Goal: Transaction & Acquisition: Book appointment/travel/reservation

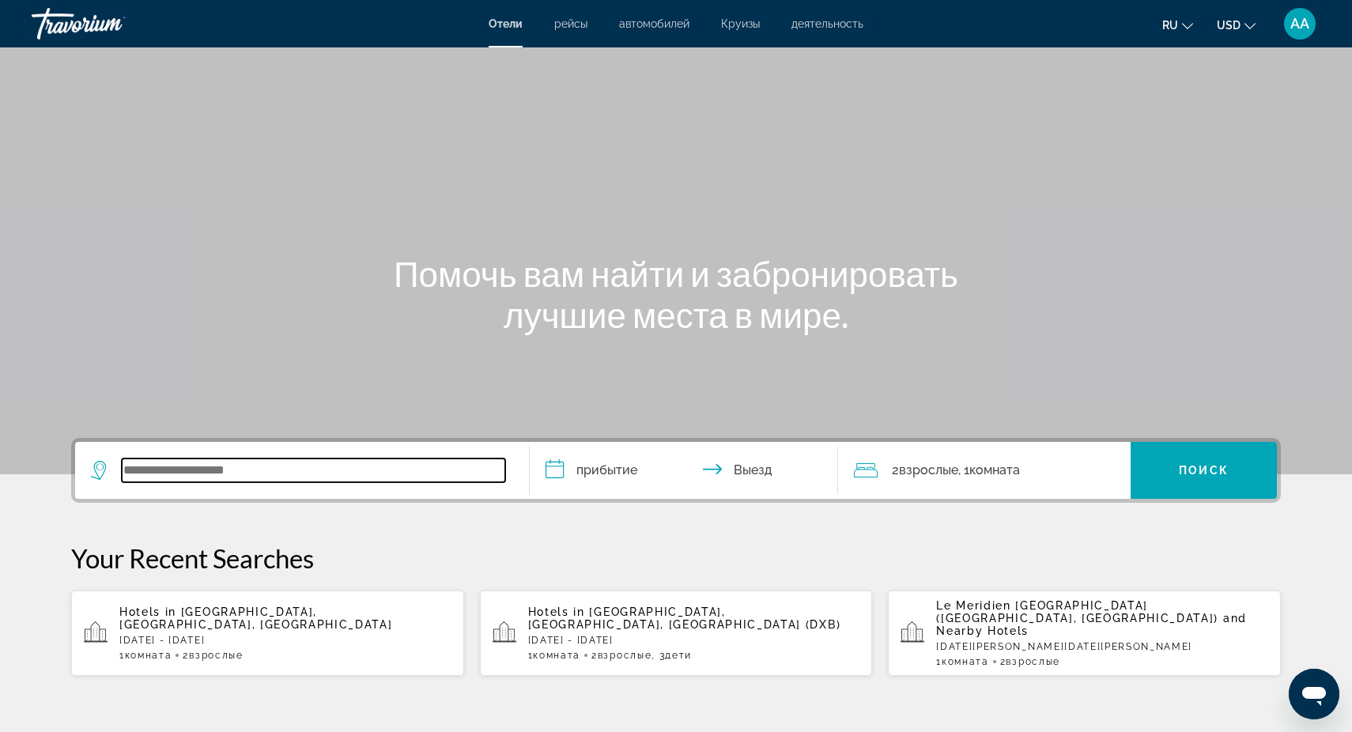
click at [151, 465] on input "Search widget" at bounding box center [313, 470] width 383 height 24
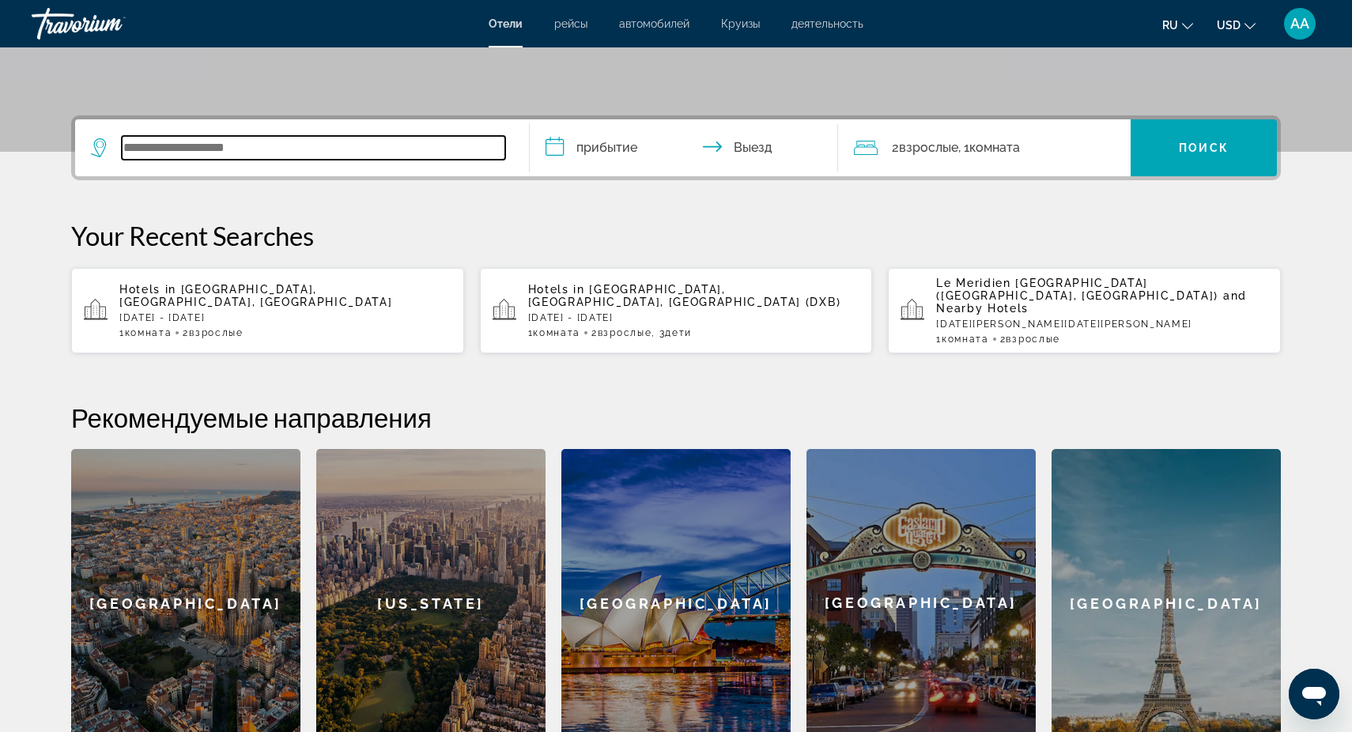
scroll to position [387, 0]
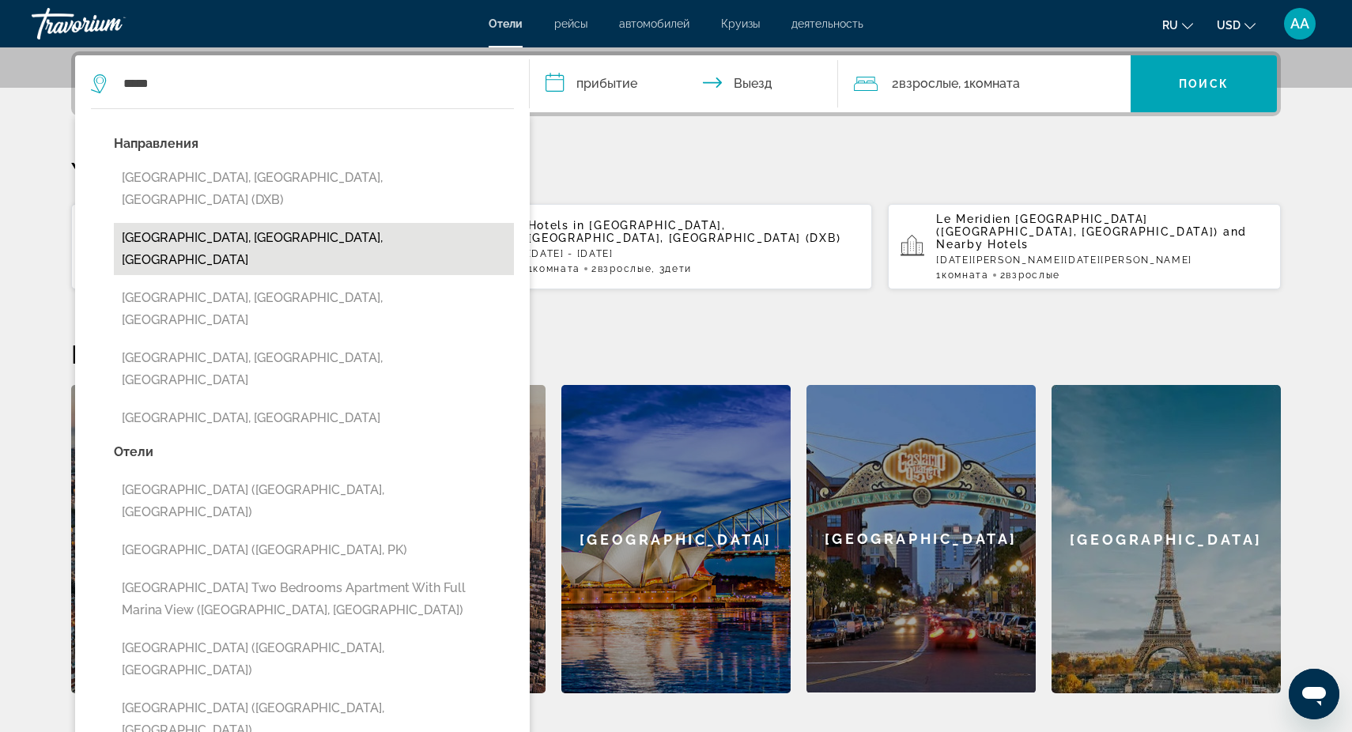
click at [277, 223] on button "[GEOGRAPHIC_DATA], [GEOGRAPHIC_DATA], [GEOGRAPHIC_DATA]" at bounding box center [314, 249] width 400 height 52
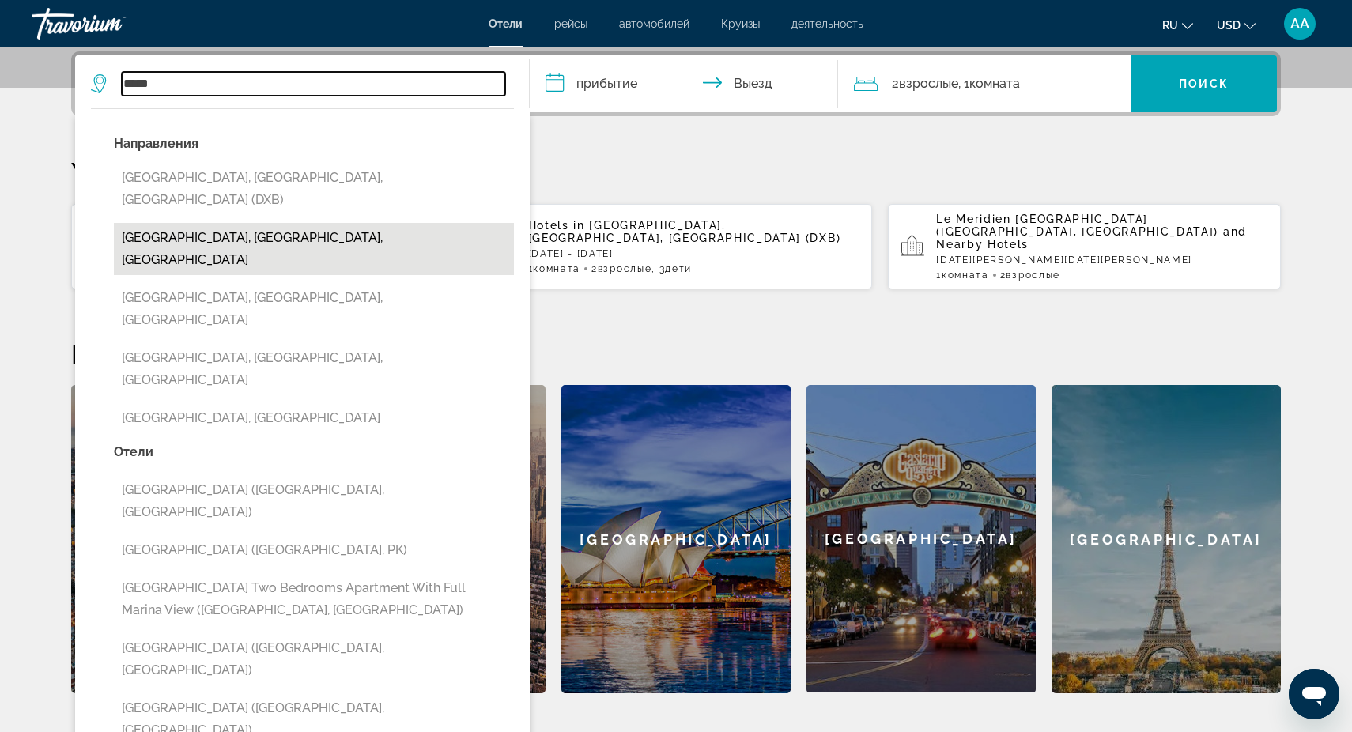
type input "**********"
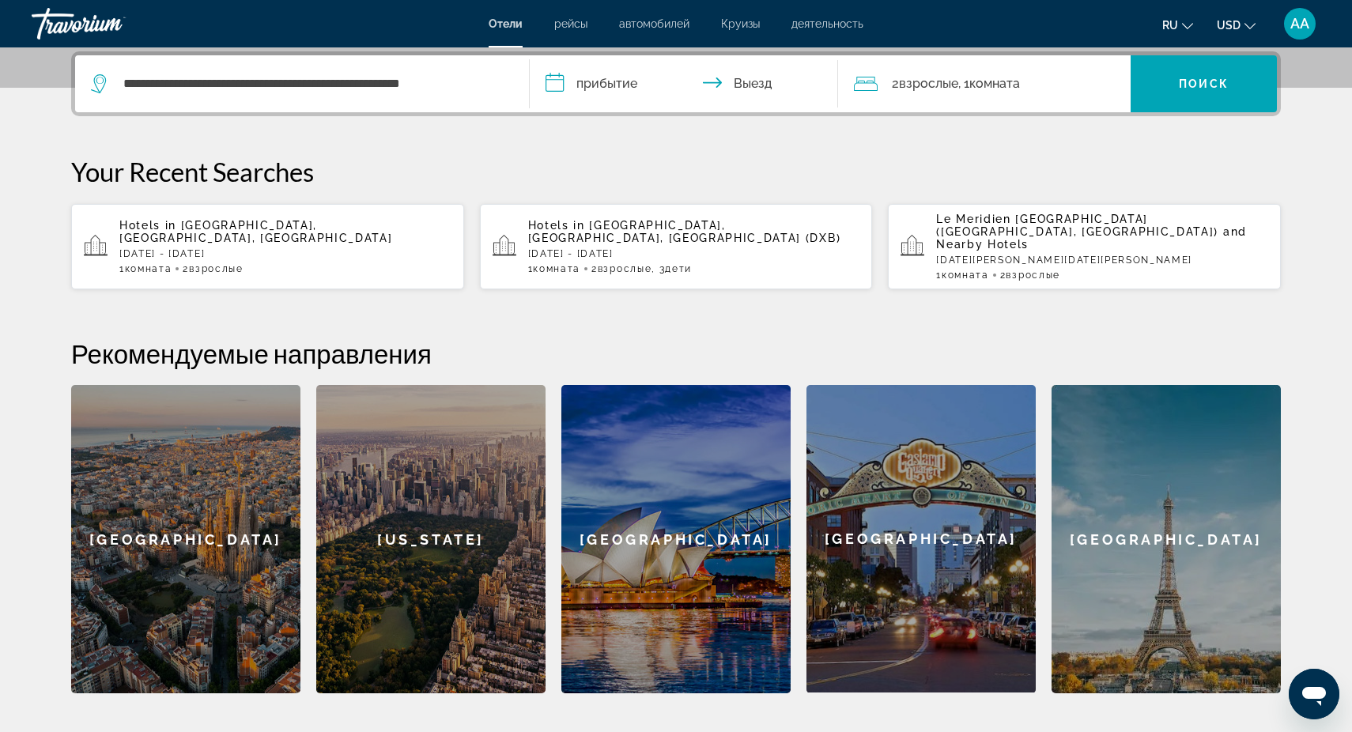
click at [615, 80] on input "**********" at bounding box center [687, 86] width 315 height 62
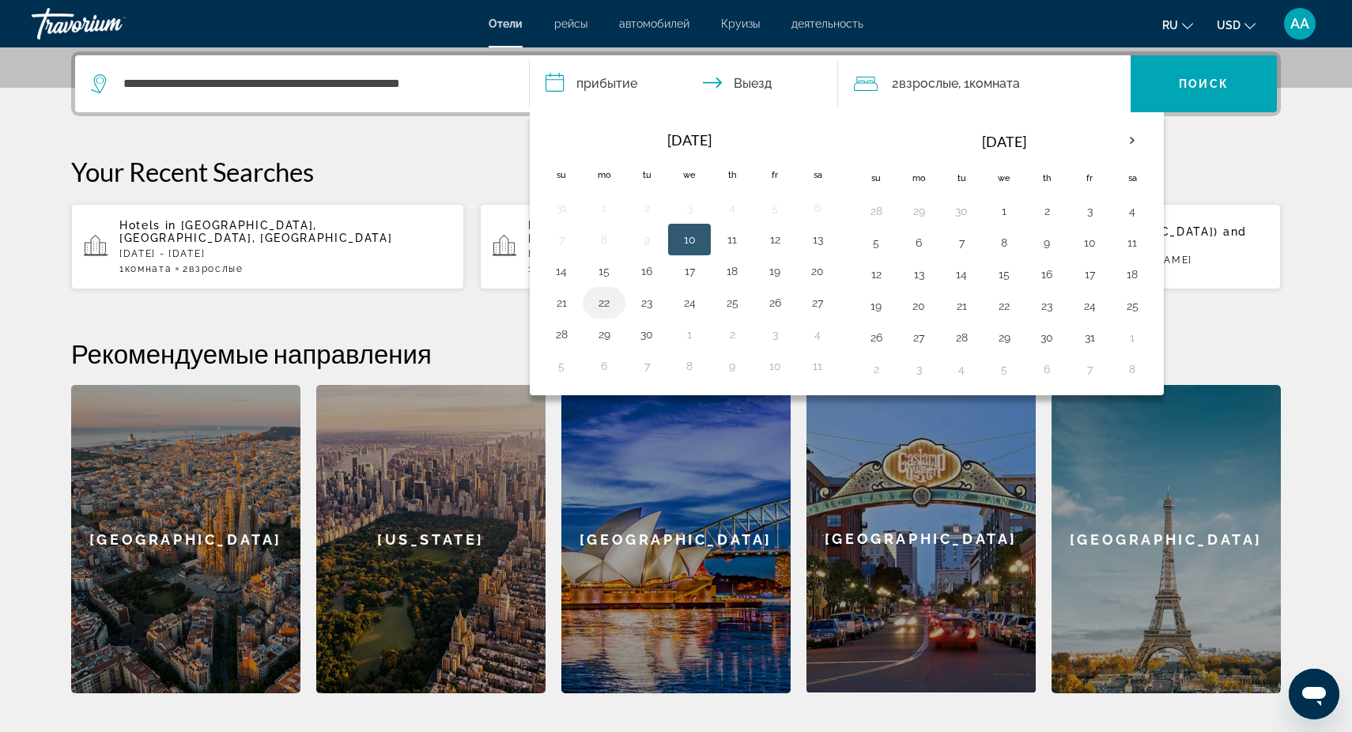
click at [602, 304] on button "22" at bounding box center [603, 303] width 25 height 22
click at [820, 296] on button "27" at bounding box center [817, 303] width 25 height 22
type input "**********"
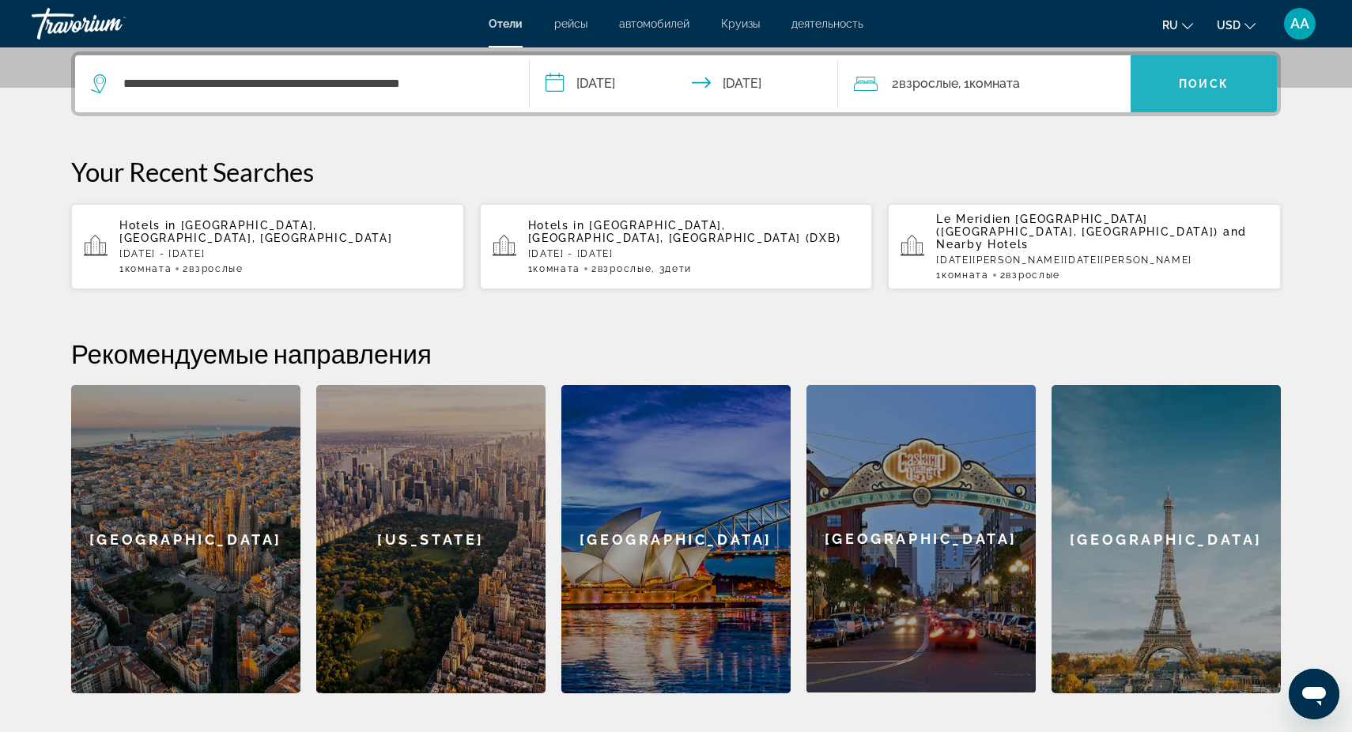
click at [1205, 78] on span "Поиск" at bounding box center [1204, 83] width 50 height 13
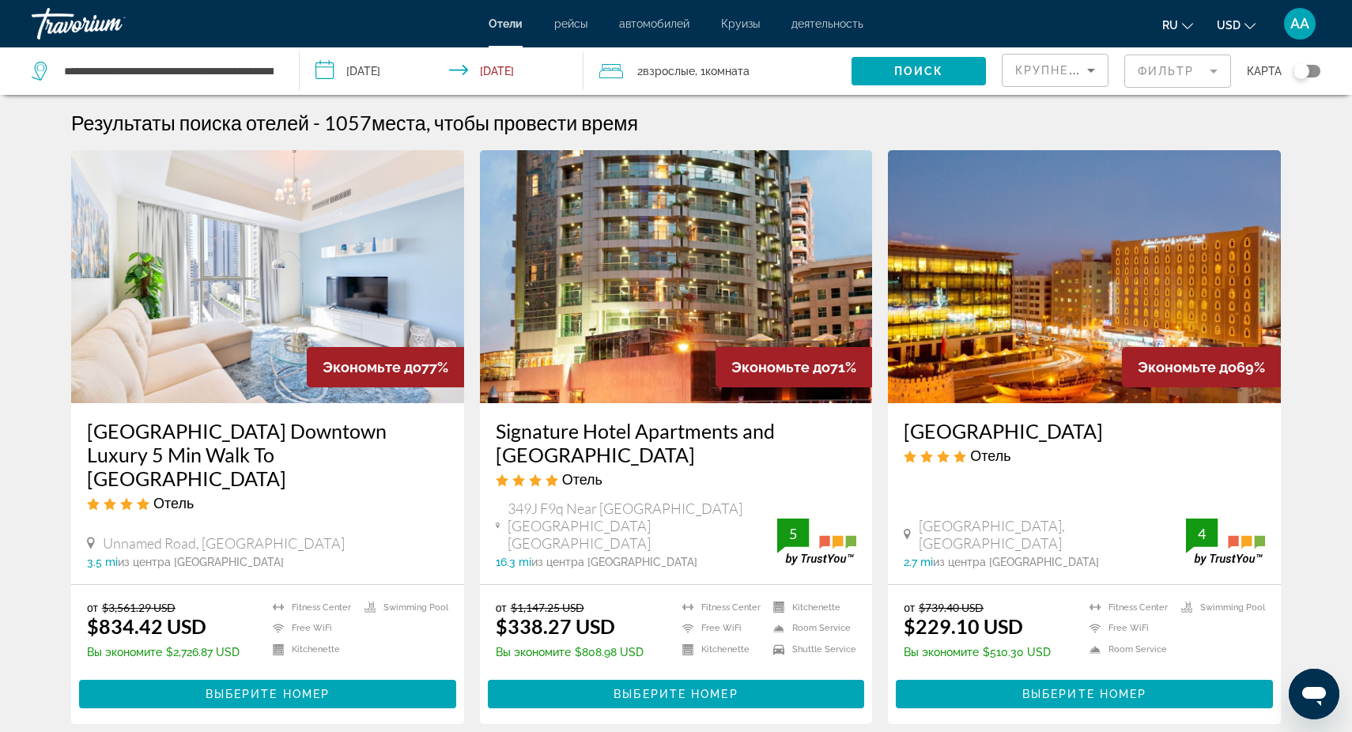
click at [1209, 72] on mat-form-field "Фильтр" at bounding box center [1177, 71] width 107 height 33
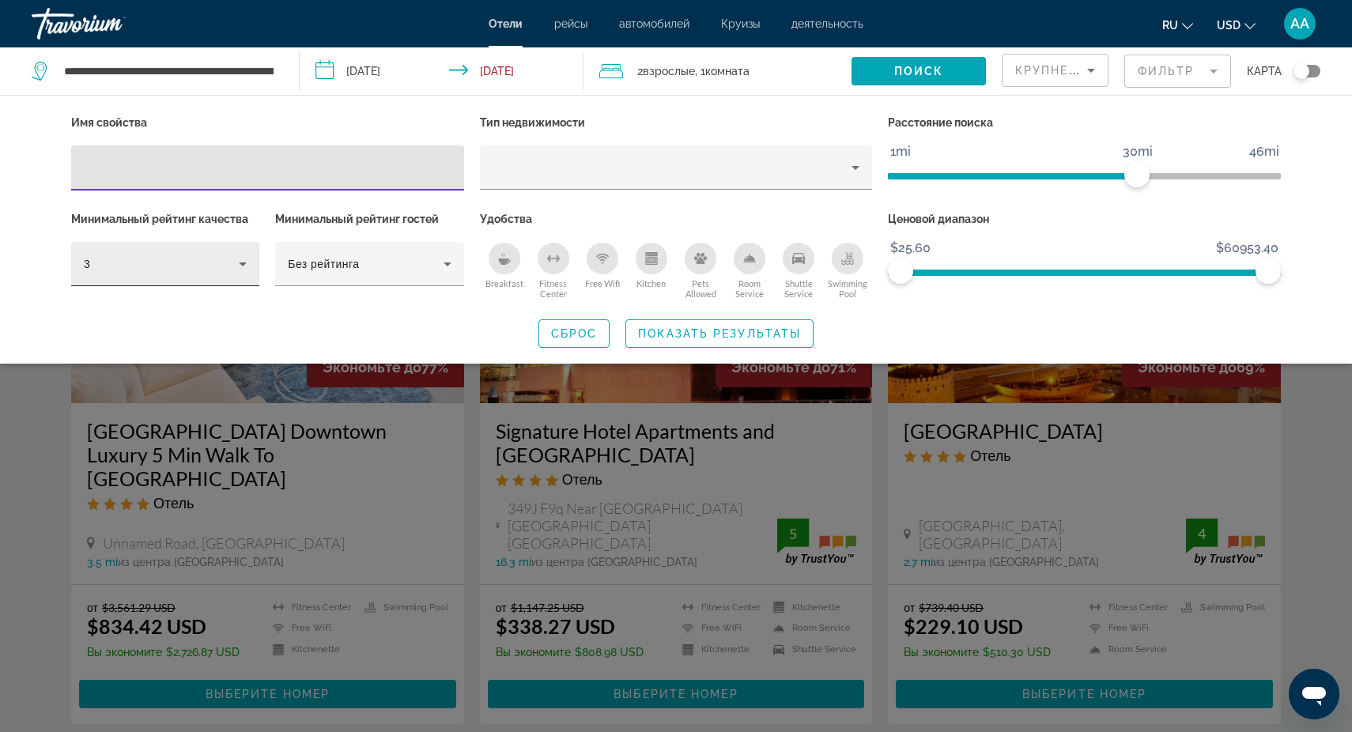
click at [244, 262] on icon "Hotel Filters" at bounding box center [242, 264] width 19 height 19
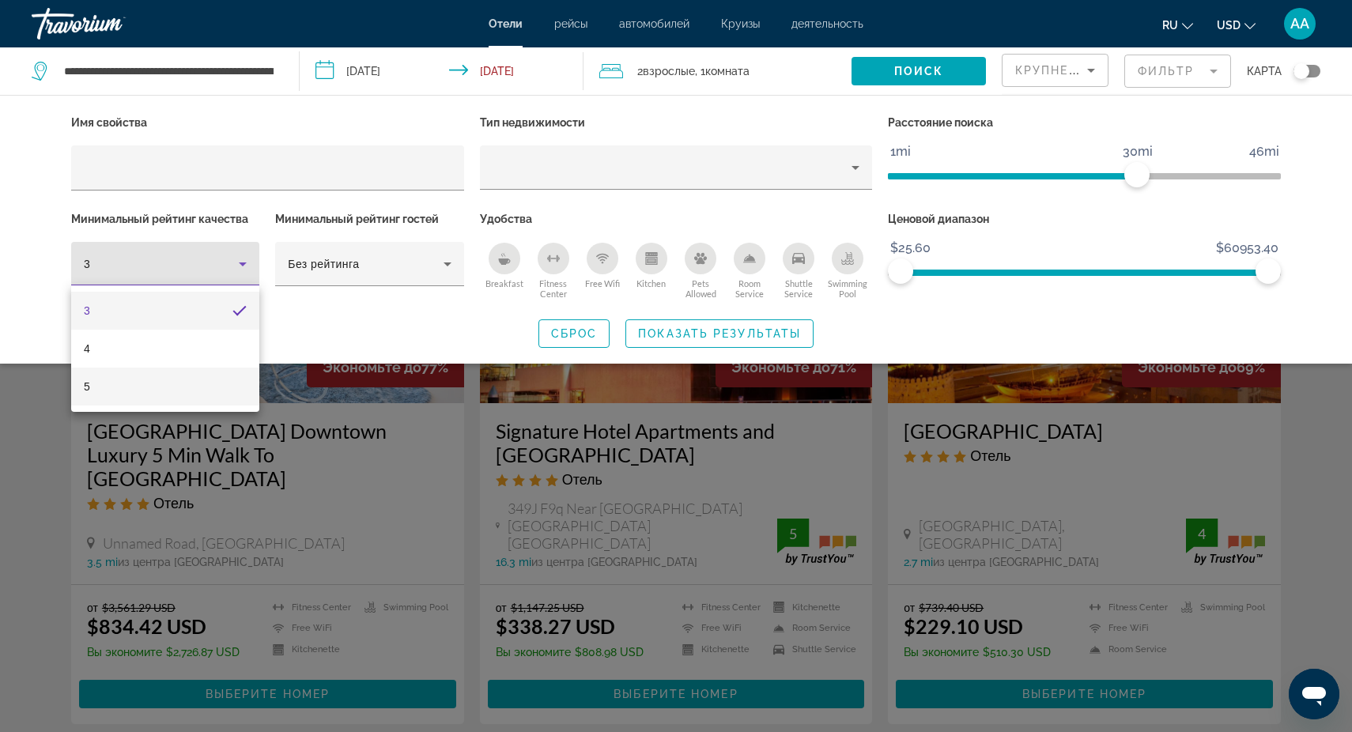
click at [164, 392] on mat-option "5" at bounding box center [165, 387] width 188 height 38
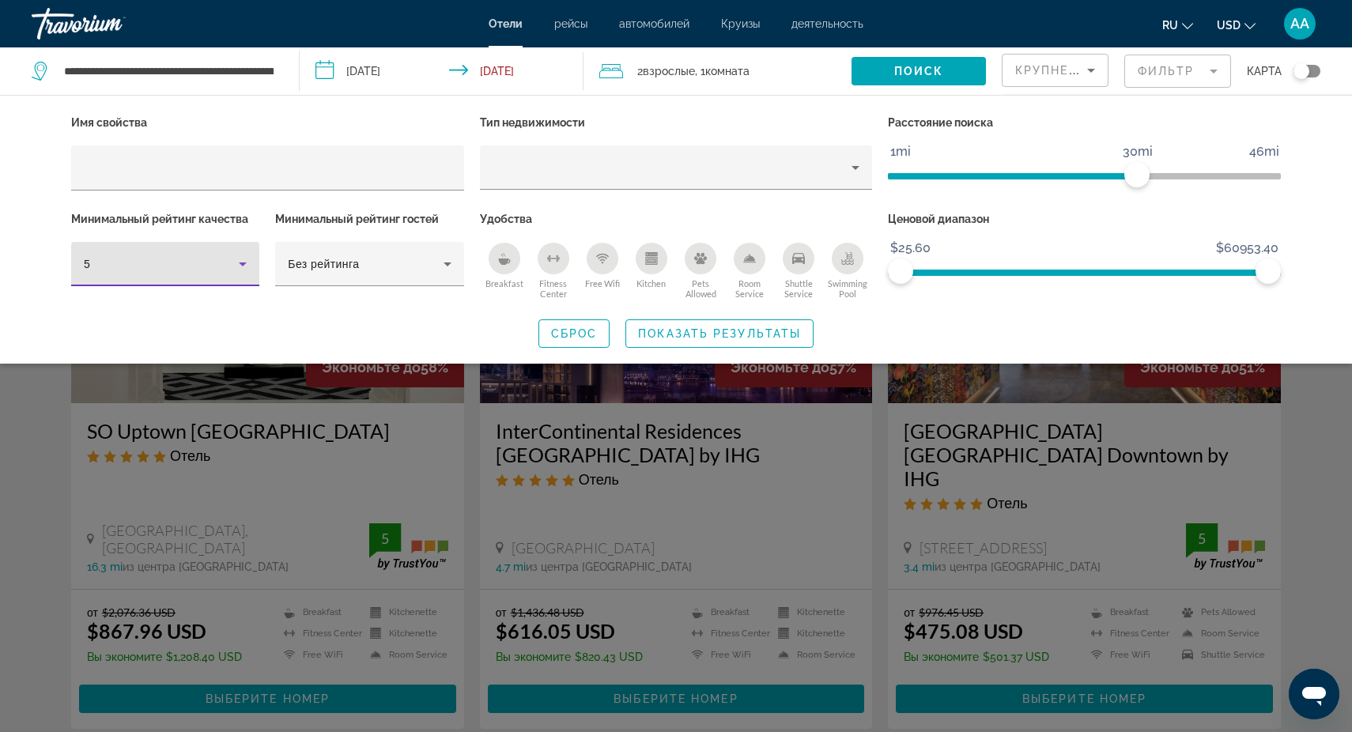
click at [470, 461] on div "Search widget" at bounding box center [676, 484] width 1352 height 495
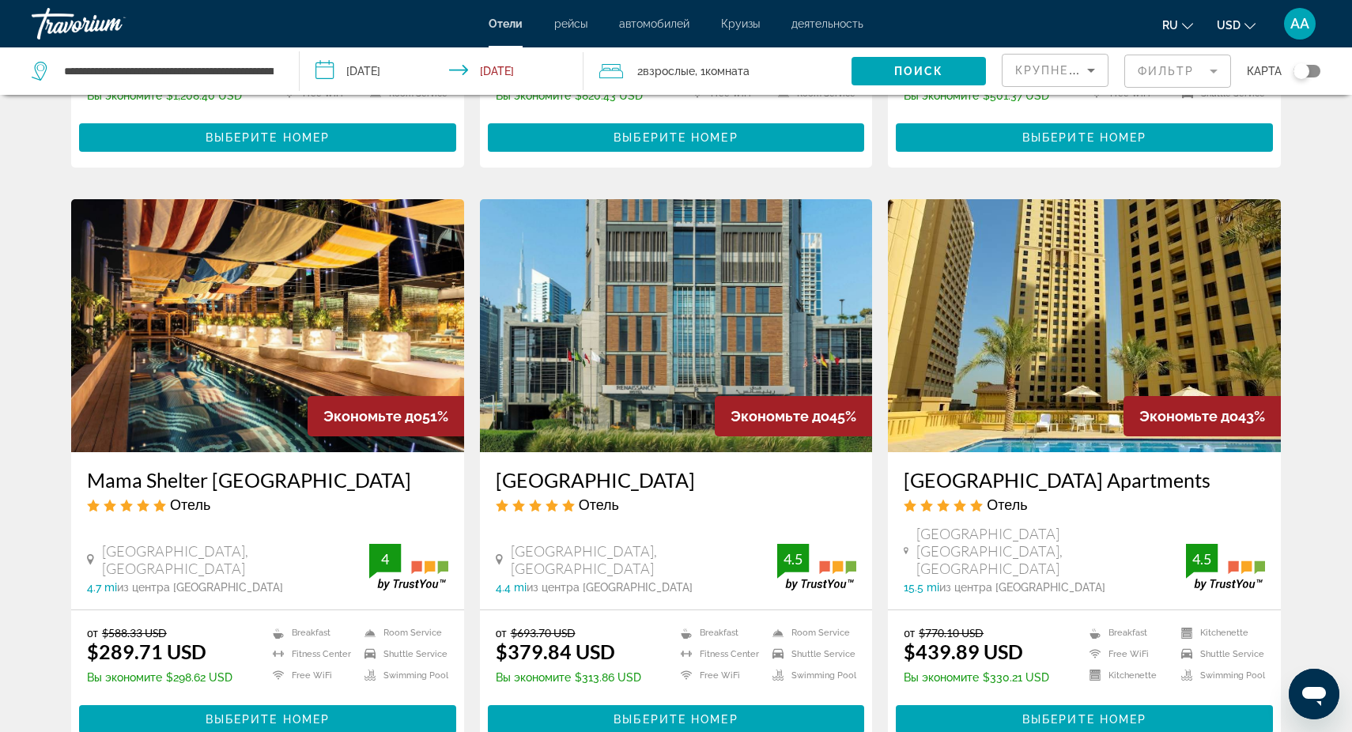
scroll to position [551, 0]
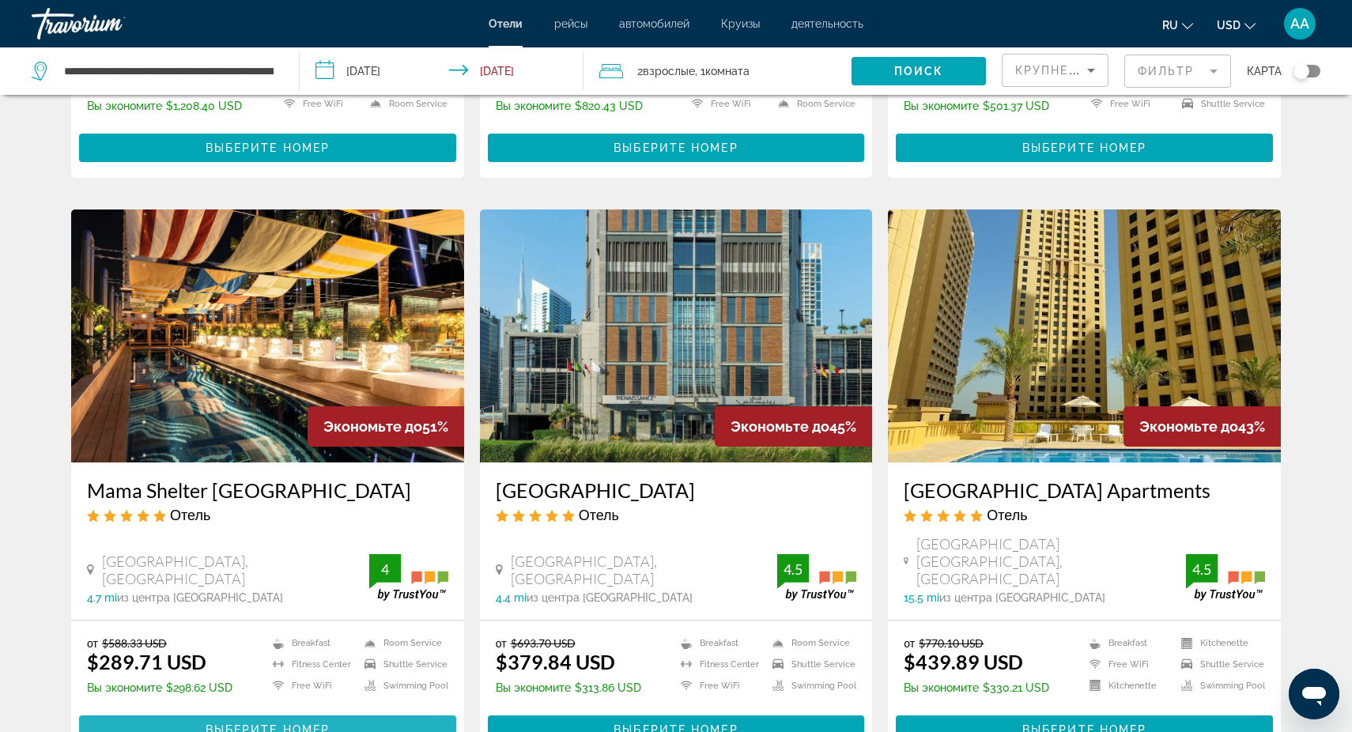
click at [280, 723] on span "Выберите номер" at bounding box center [268, 729] width 124 height 13
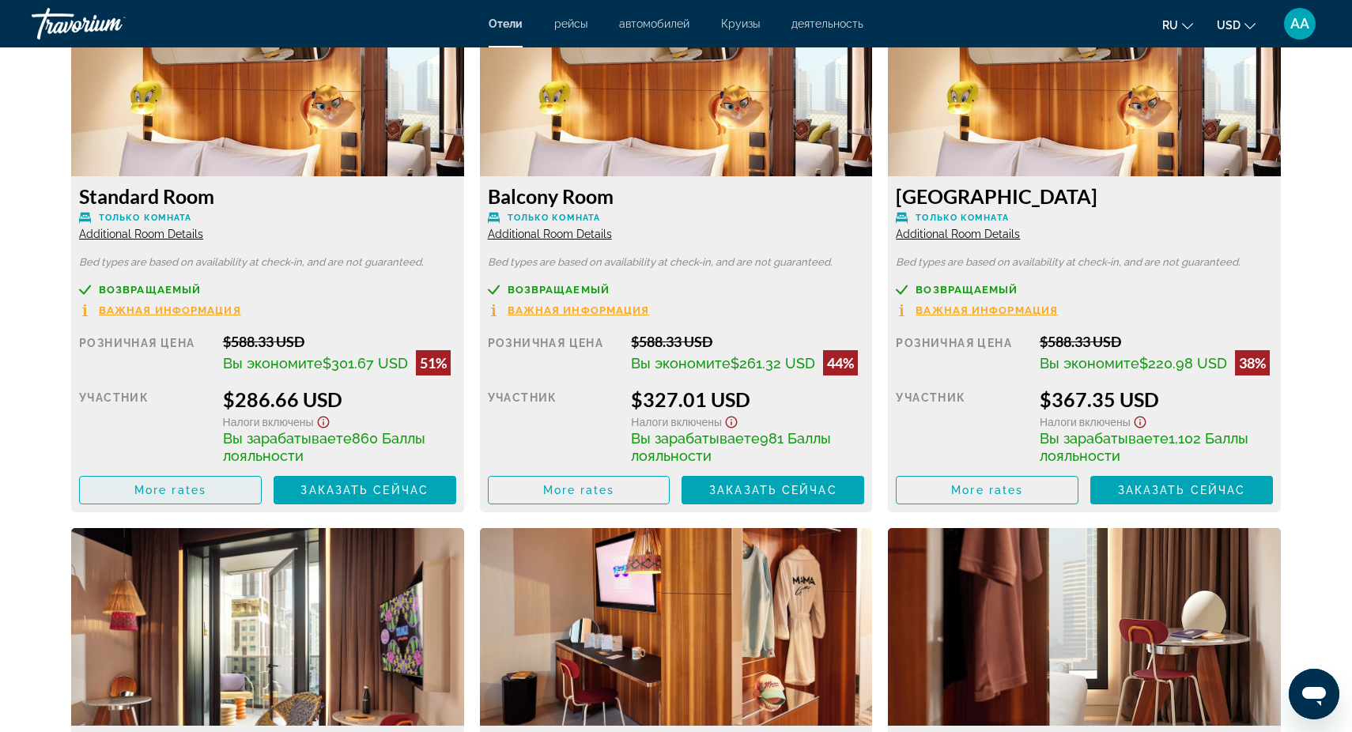
scroll to position [2264, 0]
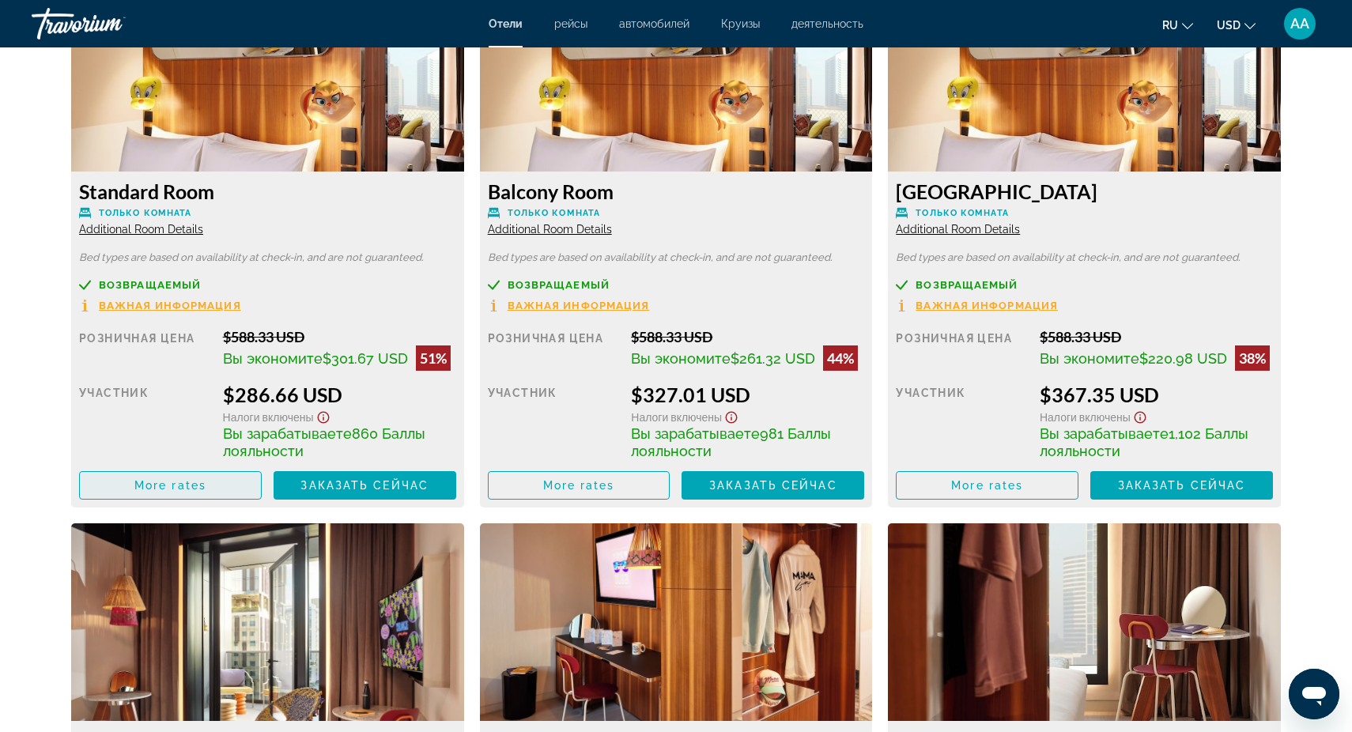
click at [179, 485] on span "More rates" at bounding box center [170, 485] width 72 height 13
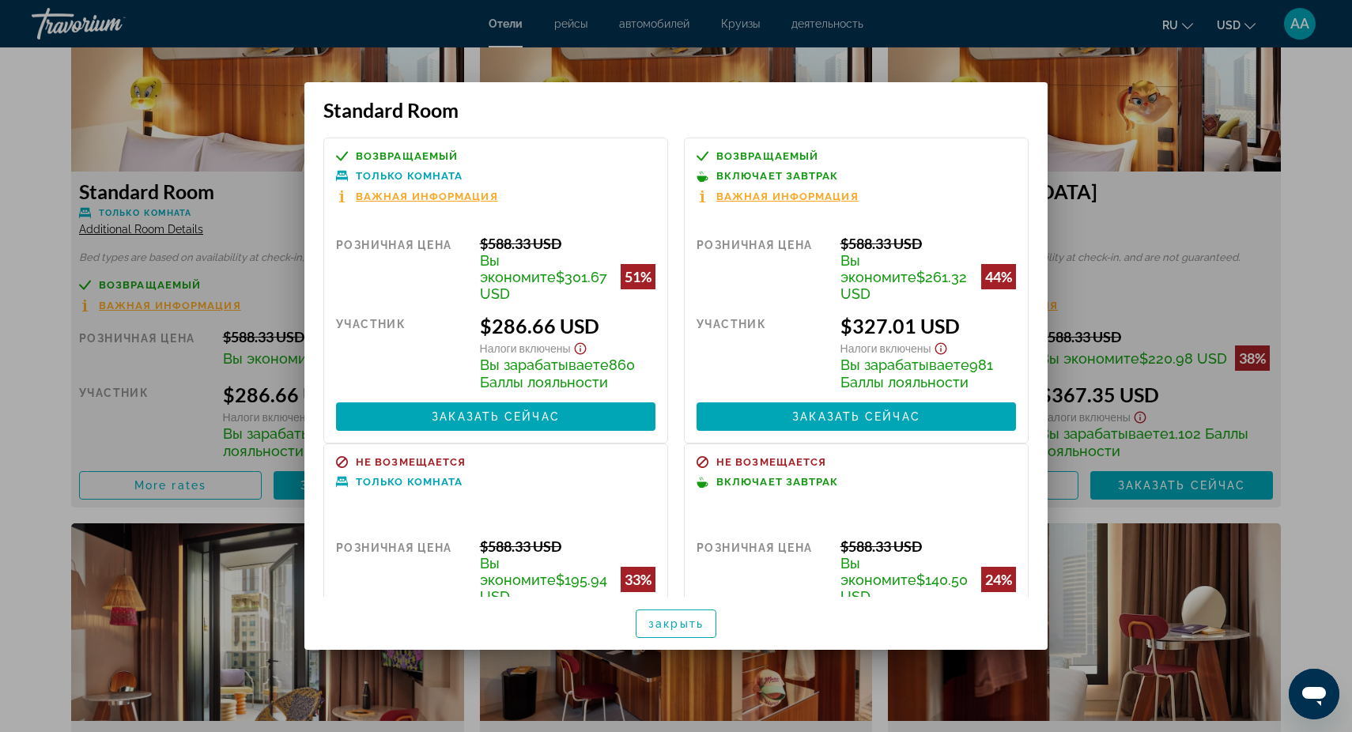
click at [1084, 269] on div at bounding box center [676, 366] width 1352 height 732
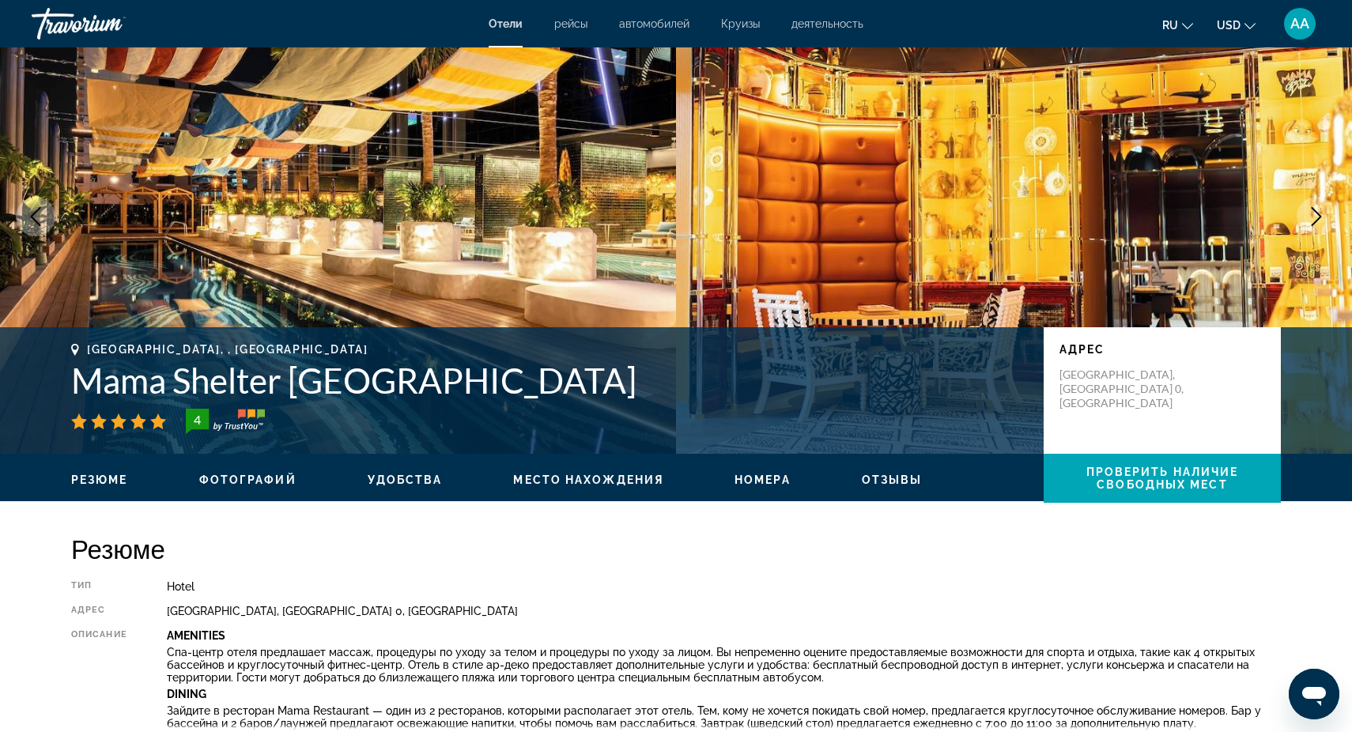
scroll to position [68, 0]
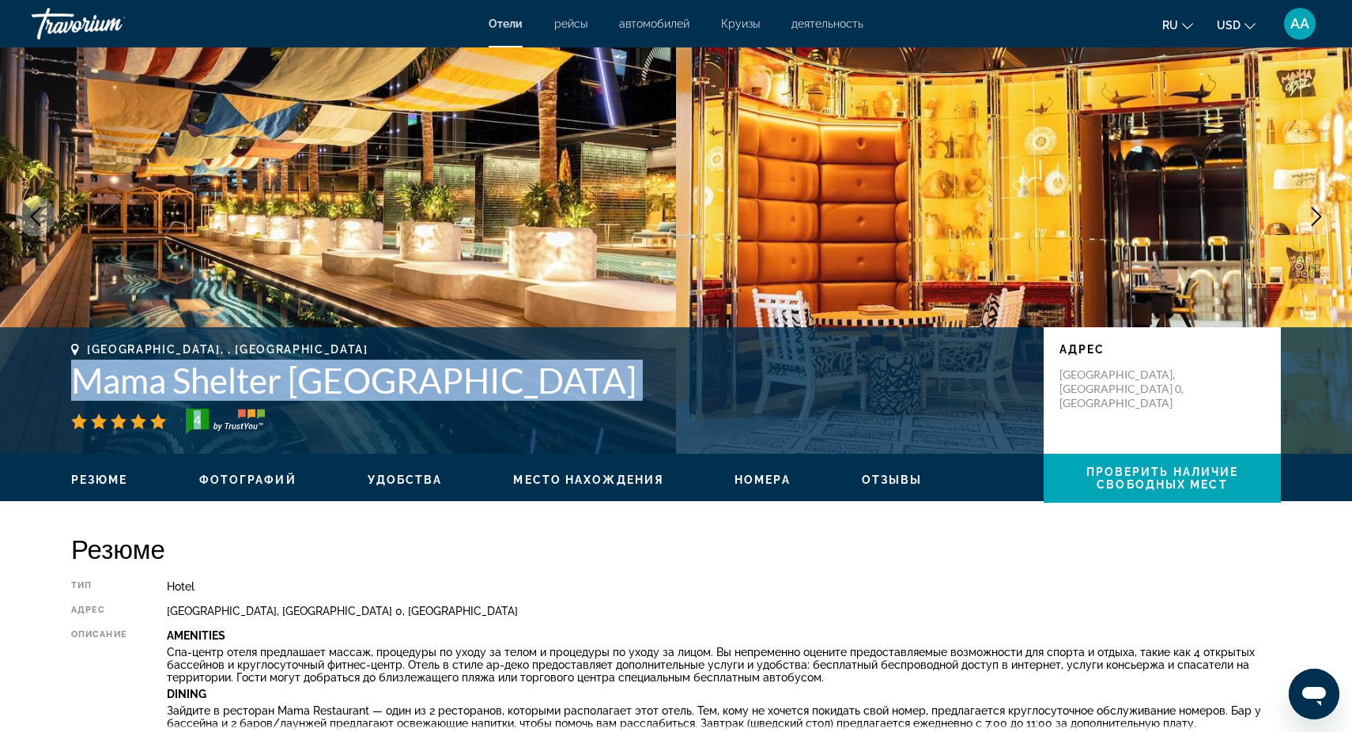
drag, startPoint x: 63, startPoint y: 371, endPoint x: 405, endPoint y: 410, distance: 343.7
click at [405, 410] on div "[GEOGRAPHIC_DATA], , [GEOGRAPHIC_DATA] Mama Shelter [GEOGRAPHIC_DATA] [GEOGRAPH…" at bounding box center [676, 390] width 1273 height 95
copy div "Mama Shelter [GEOGRAPHIC_DATA] 4"
click at [635, 168] on img "Main content" at bounding box center [338, 216] width 676 height 474
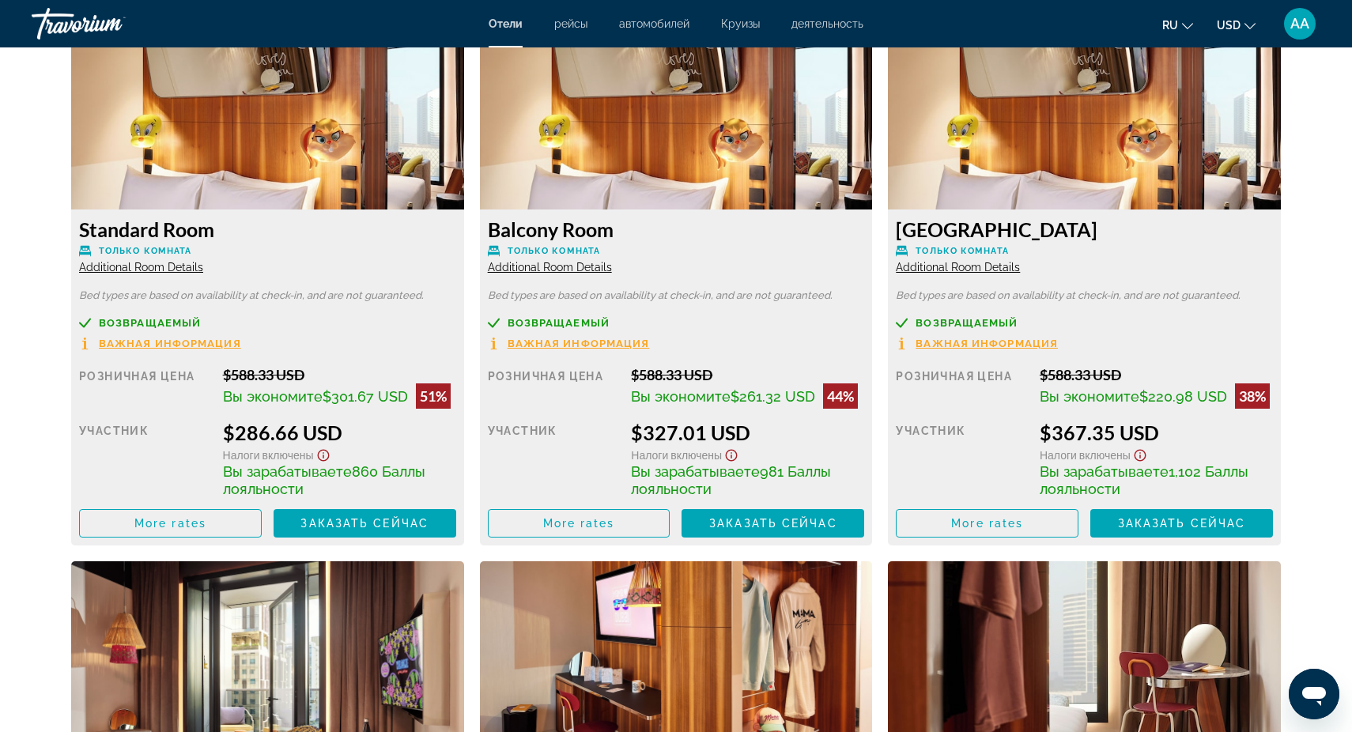
scroll to position [2238, 0]
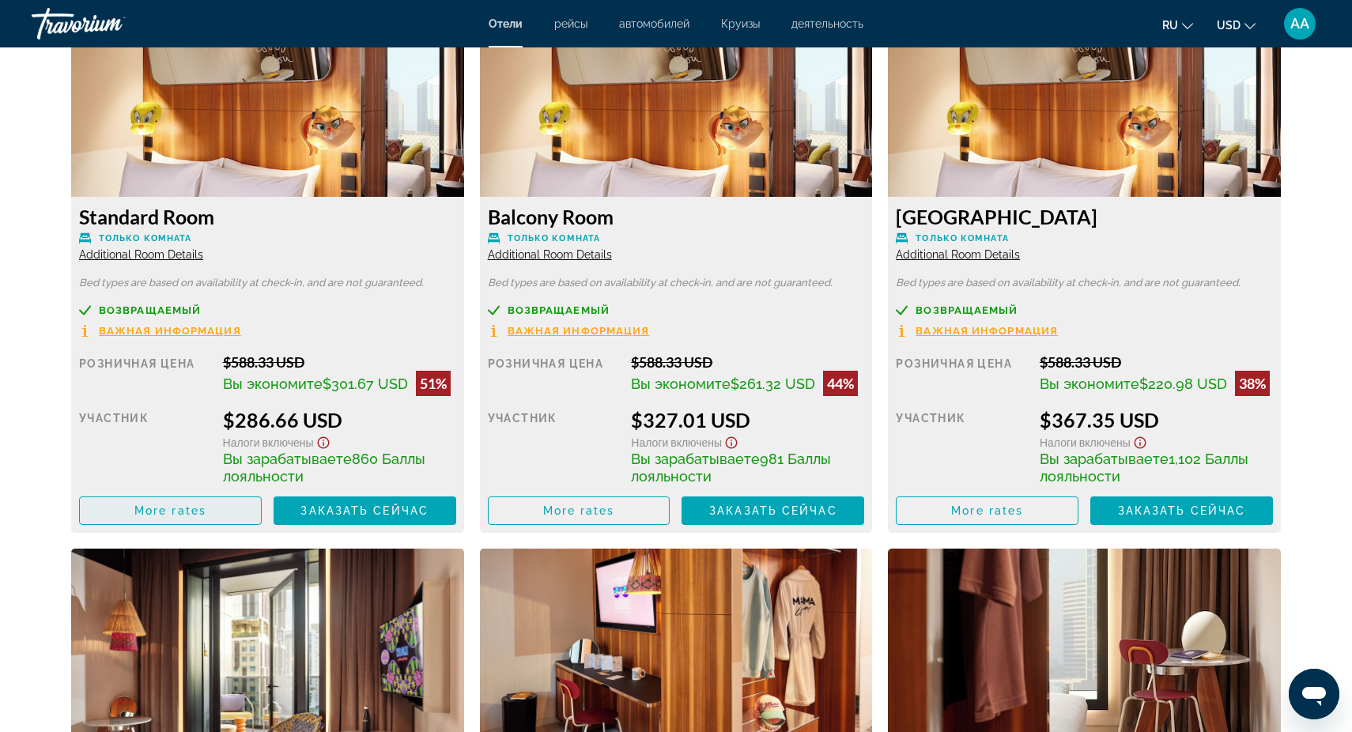
click at [164, 511] on span "More rates" at bounding box center [170, 510] width 72 height 13
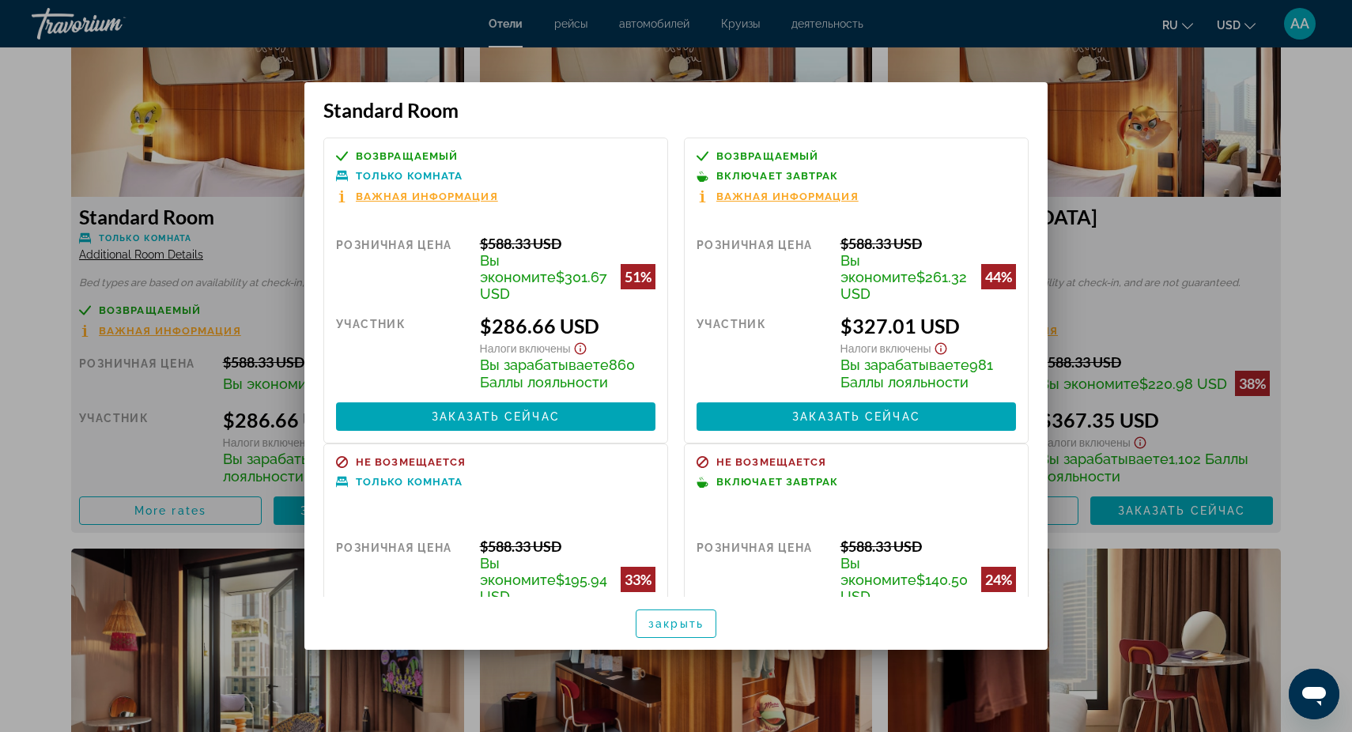
scroll to position [0, 0]
click at [1167, 254] on div at bounding box center [676, 366] width 1352 height 732
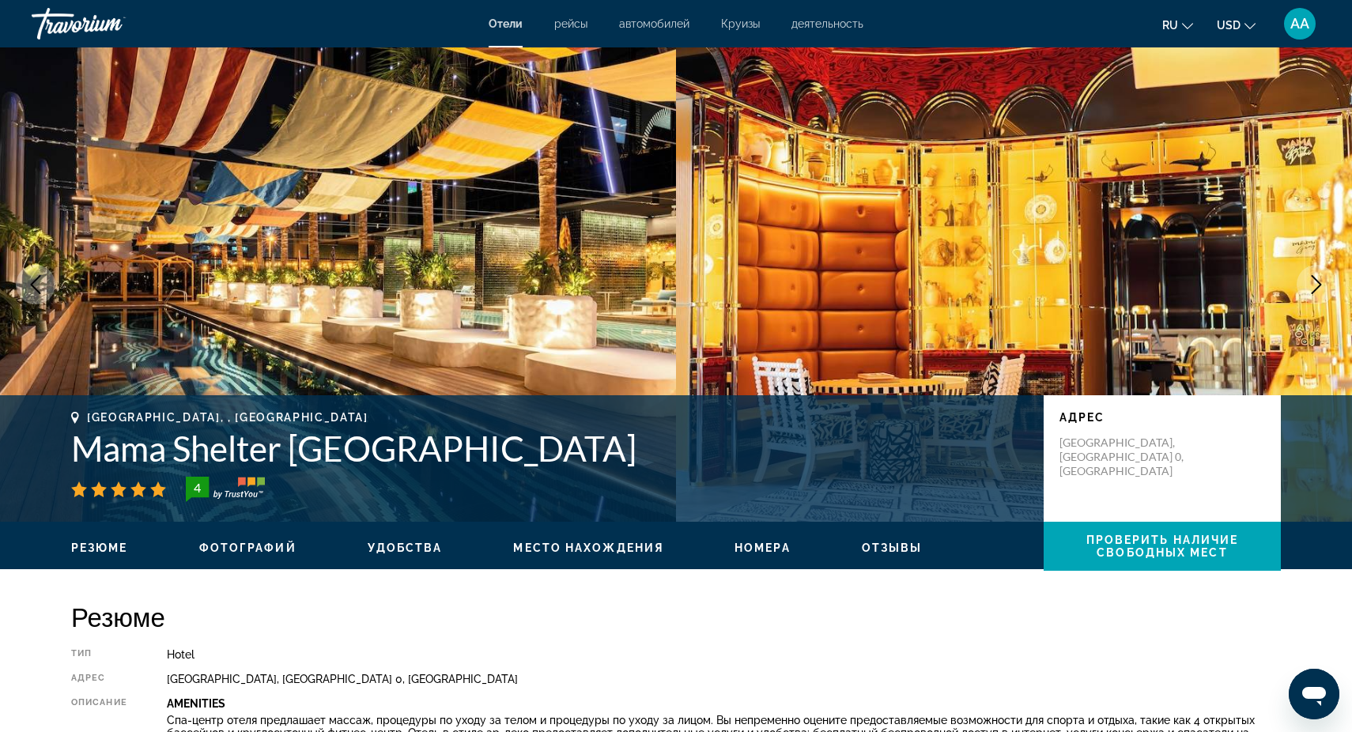
click at [868, 0] on mat-toolbar "Отели рейсы автомобилей Круизы деятельность Отели рейсы автомобилей Круизы деят…" at bounding box center [676, 23] width 1352 height 47
